Goal: Task Accomplishment & Management: Manage account settings

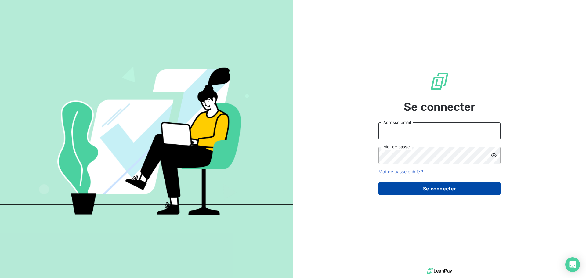
type input "[EMAIL_ADDRESS][DOMAIN_NAME]"
click at [435, 186] on button "Se connecter" at bounding box center [440, 188] width 122 height 13
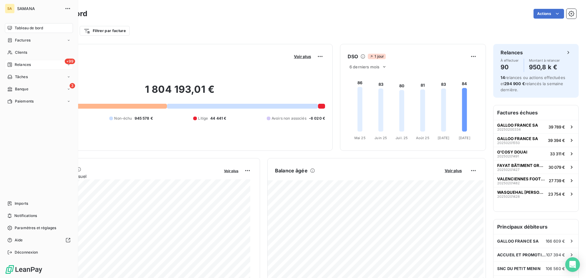
click at [30, 64] on span "Relances" at bounding box center [23, 64] width 16 height 5
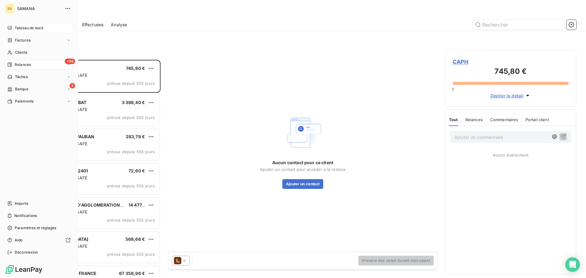
click at [21, 29] on span "Tableau de bord" at bounding box center [29, 27] width 28 height 5
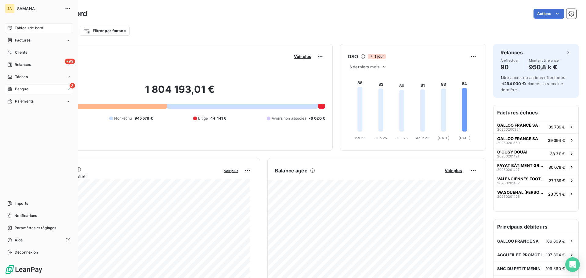
click at [28, 88] on span "Banque" at bounding box center [21, 88] width 13 height 5
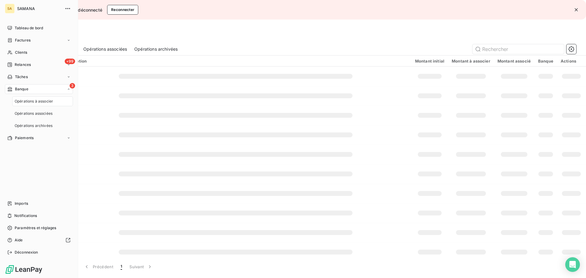
click at [34, 101] on span "Opérations à associer" at bounding box center [34, 101] width 38 height 5
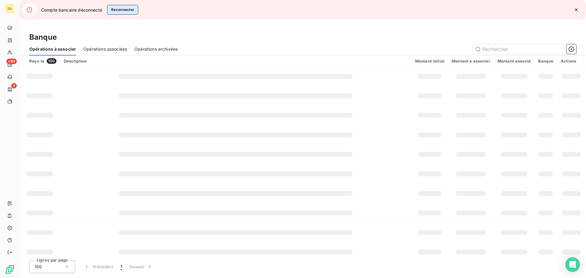
click at [128, 8] on button "Reconnecter" at bounding box center [122, 10] width 31 height 10
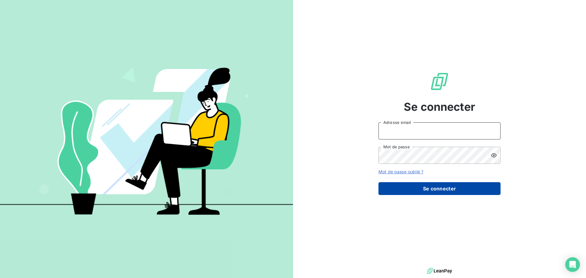
type input "[EMAIL_ADDRESS][DOMAIN_NAME]"
click at [438, 188] on button "Se connecter" at bounding box center [440, 188] width 122 height 13
drag, startPoint x: 436, startPoint y: 191, endPoint x: 425, endPoint y: 188, distance: 11.3
click at [436, 191] on button "Se connecter" at bounding box center [440, 188] width 122 height 13
click at [455, 192] on button "Se connecter" at bounding box center [440, 188] width 122 height 13
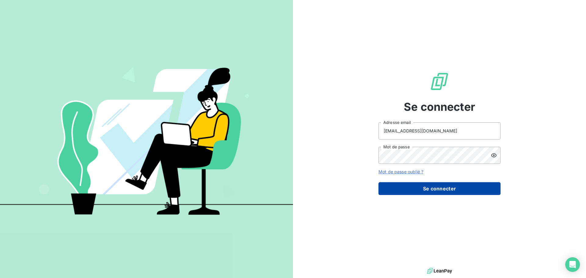
click at [447, 189] on button "Se connecter" at bounding box center [440, 188] width 122 height 13
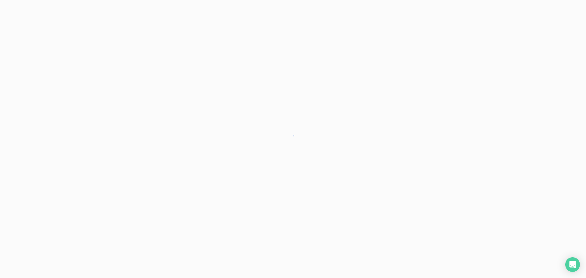
click at [448, 189] on div at bounding box center [293, 139] width 586 height 278
